Goal: Transaction & Acquisition: Purchase product/service

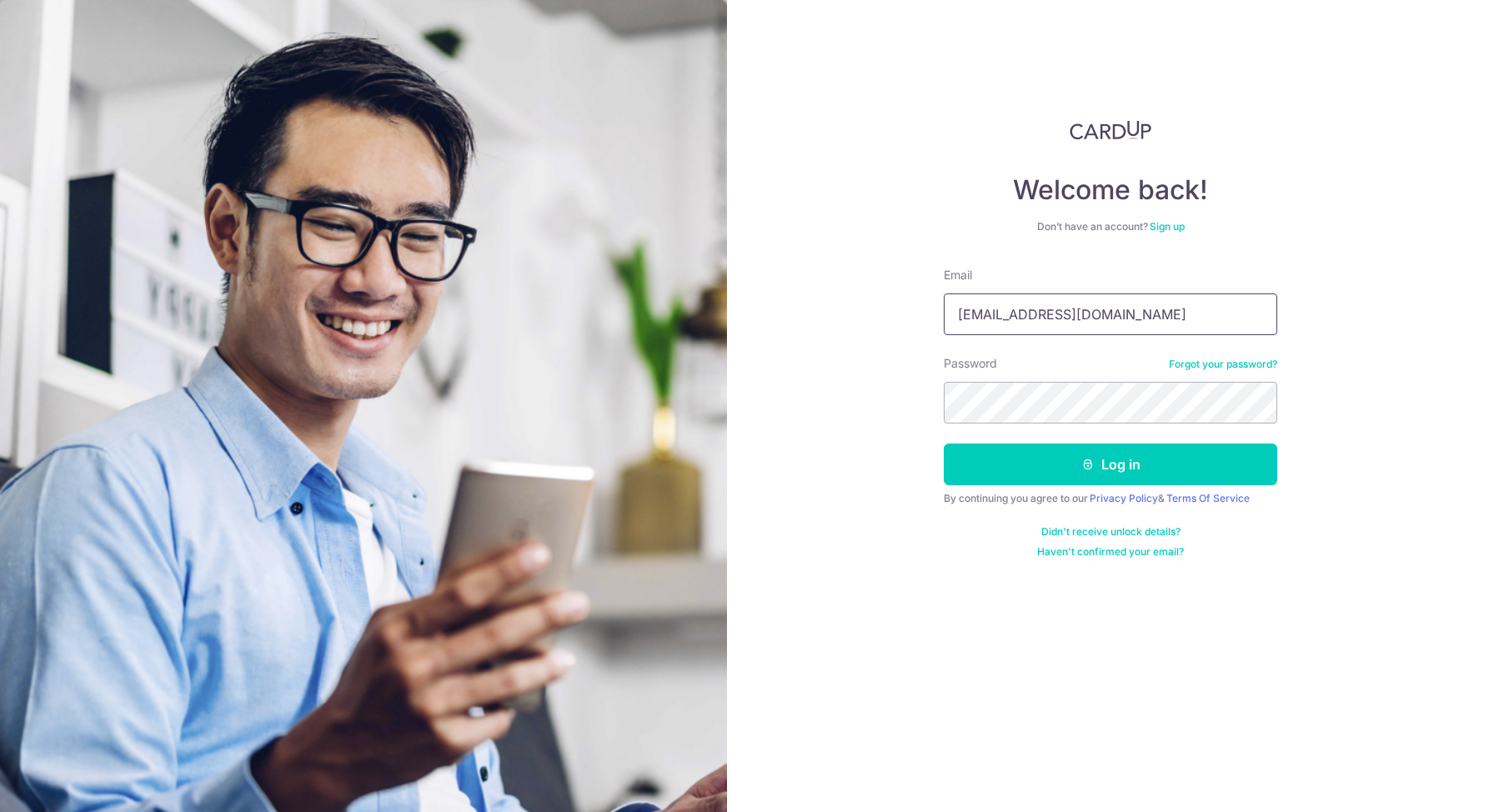
click at [1062, 318] on input "timothyfrancisdesouza@gmail.com" at bounding box center [1110, 314] width 334 height 42
type input "[EMAIL_ADDRESS][DOMAIN_NAME]"
click at [1075, 460] on button "Log in" at bounding box center [1110, 464] width 334 height 42
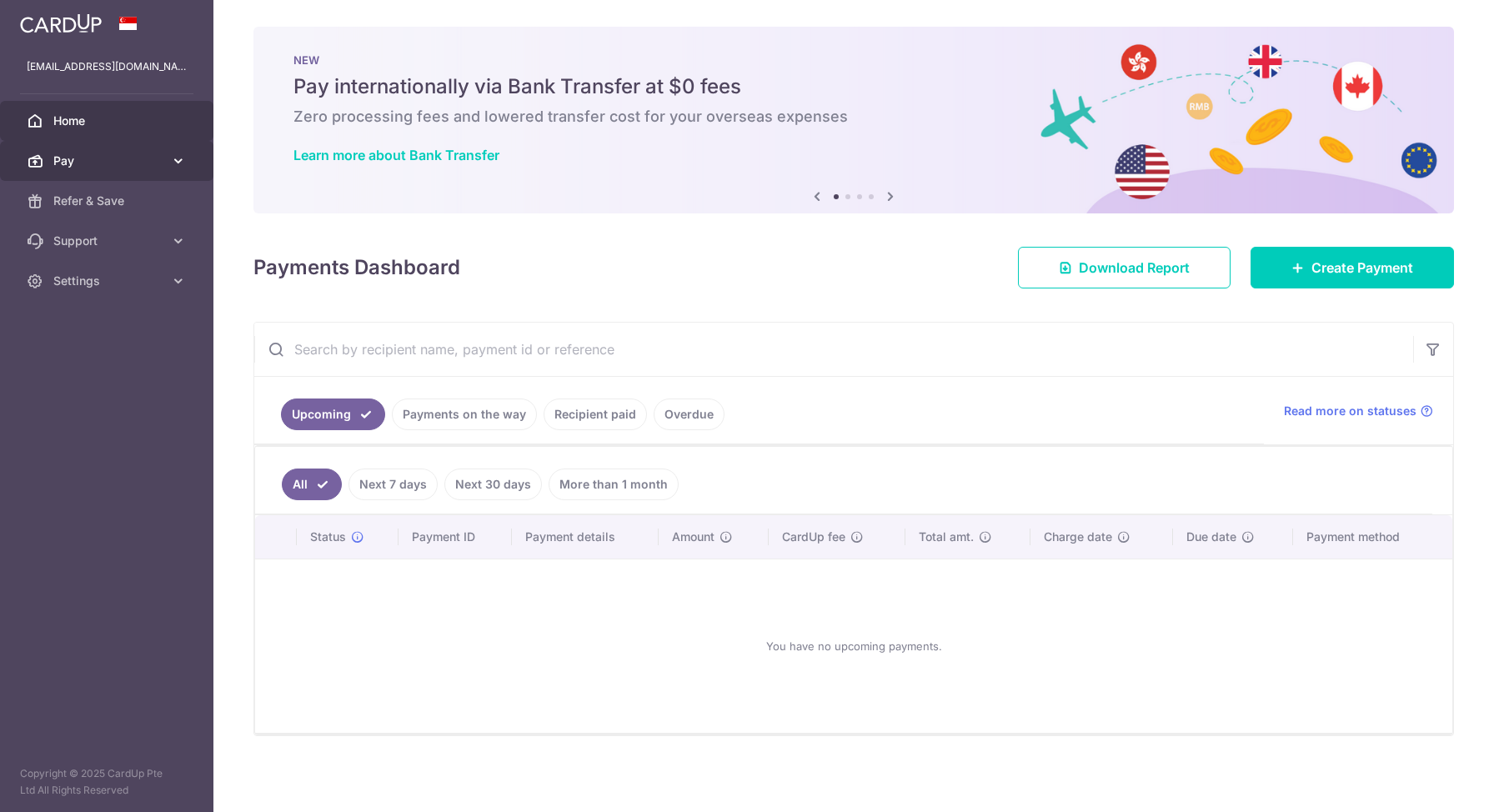
click at [84, 166] on span "Pay" at bounding box center [108, 160] width 110 height 17
click at [69, 173] on link "Pay" at bounding box center [106, 160] width 213 height 40
click at [69, 172] on link "Pay" at bounding box center [106, 160] width 213 height 40
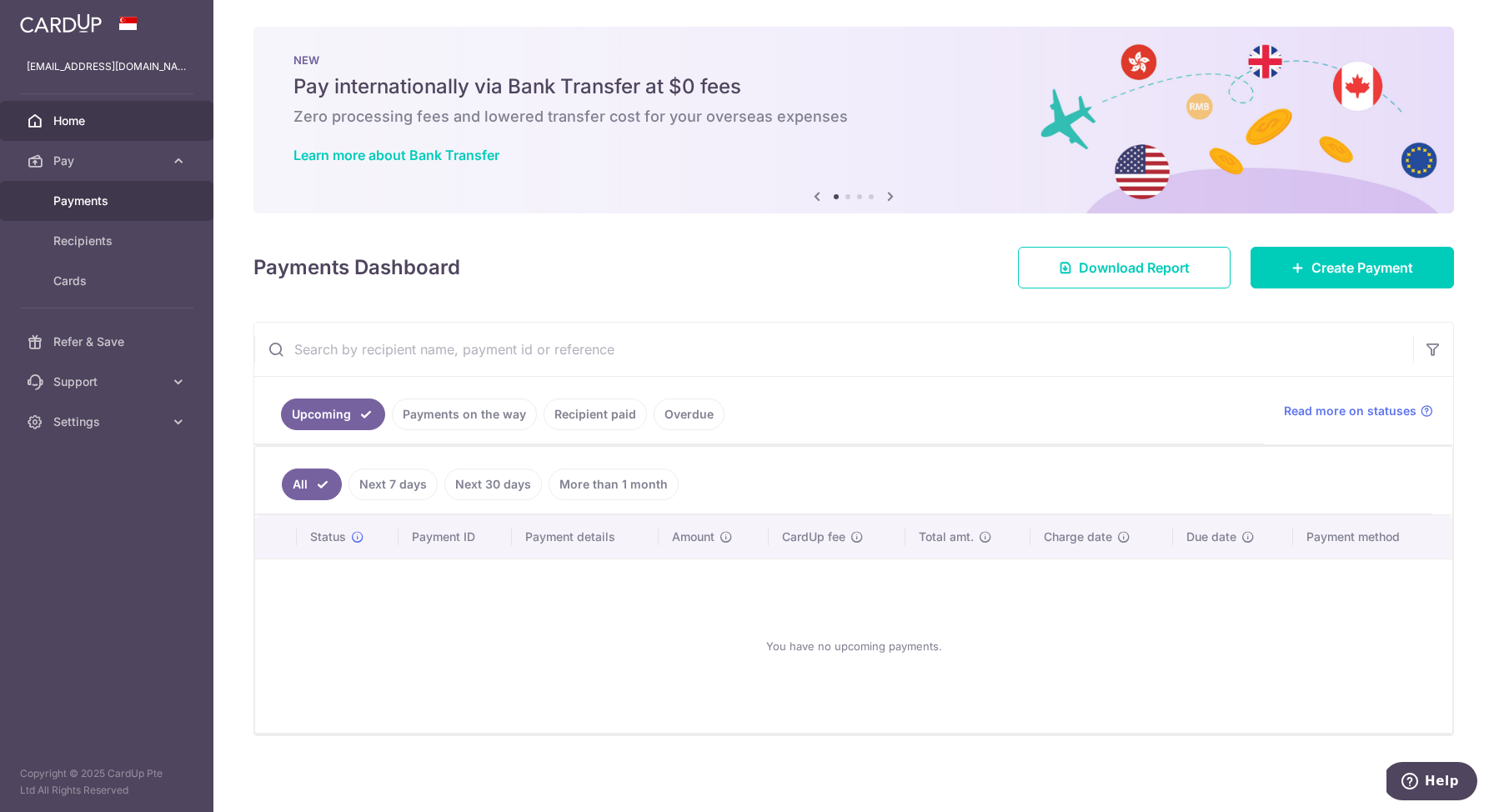
click at [86, 207] on span "Payments" at bounding box center [108, 200] width 110 height 17
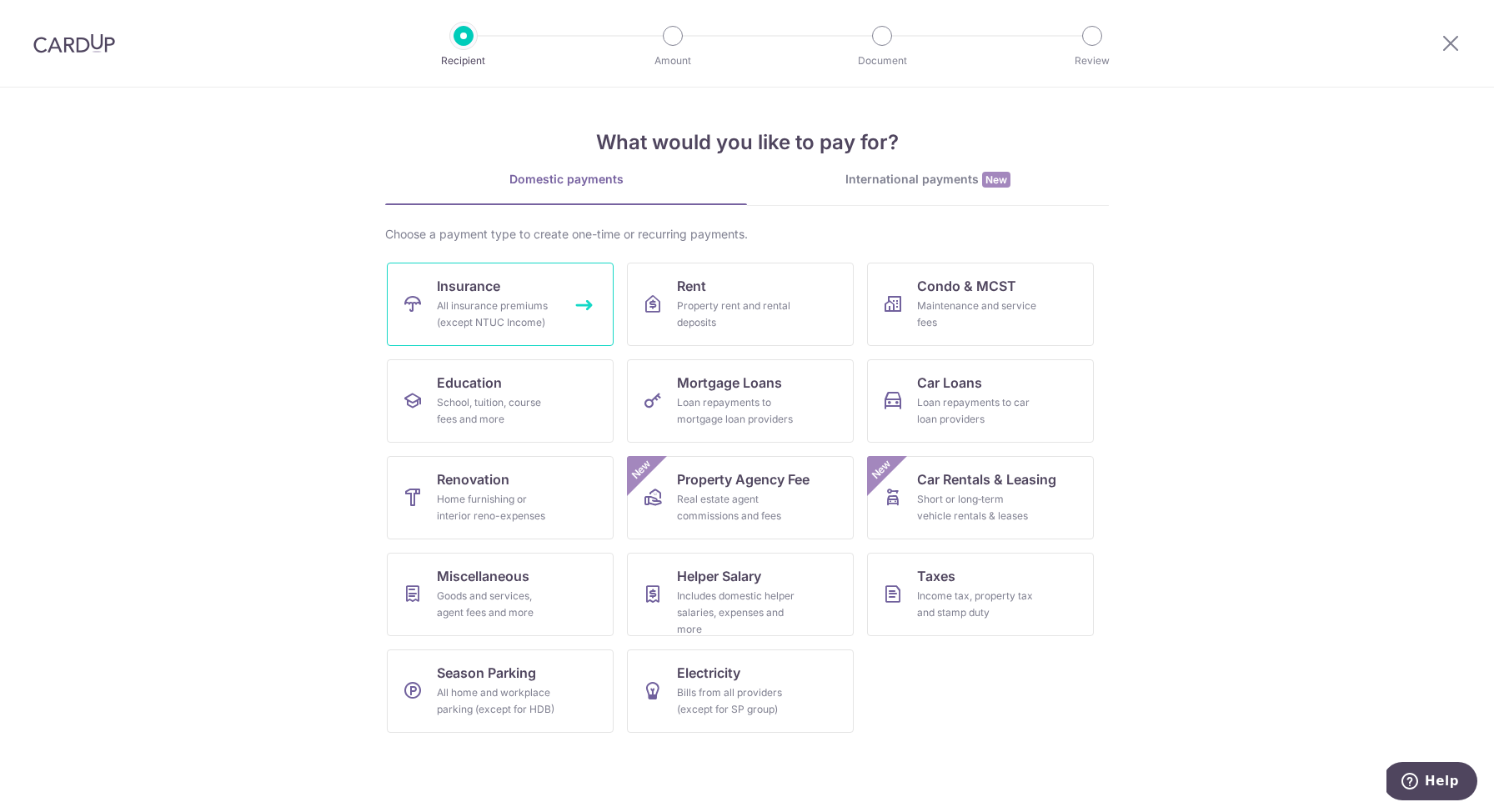
click at [453, 312] on div "All insurance premiums (except NTUC Income)" at bounding box center [496, 314] width 120 height 33
